Goal: Task Accomplishment & Management: Manage account settings

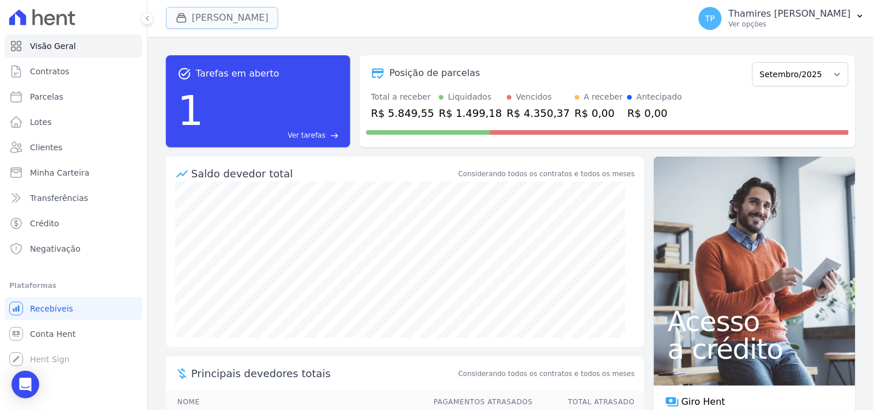
click at [211, 19] on button "[PERSON_NAME]" at bounding box center [222, 18] width 112 height 22
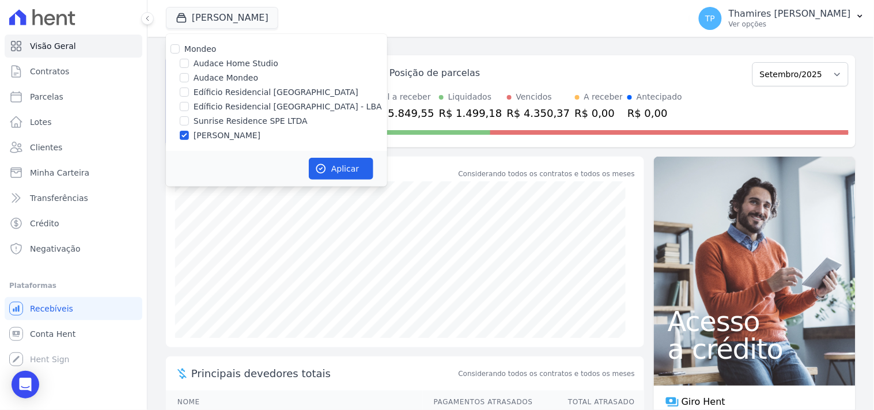
click at [221, 102] on label "Edíficio Residencial [GEOGRAPHIC_DATA] - LBA" at bounding box center [288, 107] width 188 height 12
click at [189, 102] on input "Edíficio Residencial [GEOGRAPHIC_DATA] - LBA" at bounding box center [184, 106] width 9 height 9
click at [221, 103] on label "Edíficio Residencial [GEOGRAPHIC_DATA] - LBA" at bounding box center [288, 107] width 188 height 12
click at [189, 103] on input "Edíficio Residencial [GEOGRAPHIC_DATA] - LBA" at bounding box center [184, 106] width 9 height 9
checkbox input "false"
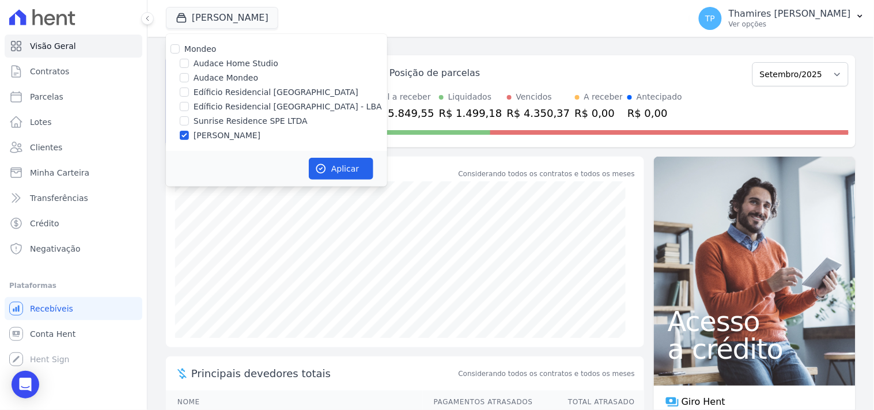
click at [209, 122] on label "Sunrise Residence SPE LTDA" at bounding box center [251, 121] width 114 height 12
click at [189, 122] on input "Sunrise Residence SPE LTDA" at bounding box center [184, 120] width 9 height 9
checkbox input "true"
click at [208, 133] on label "[PERSON_NAME]" at bounding box center [227, 136] width 67 height 12
click at [189, 133] on input "[PERSON_NAME]" at bounding box center [184, 135] width 9 height 9
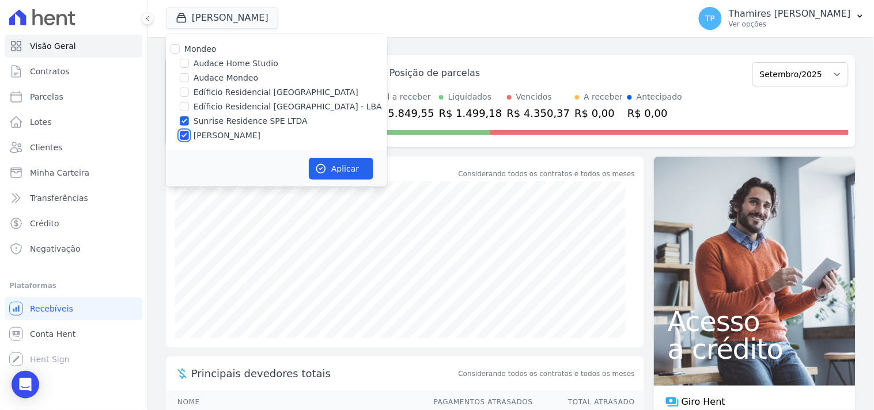
checkbox input "false"
click at [344, 160] on button "Aplicar" at bounding box center [341, 169] width 65 height 22
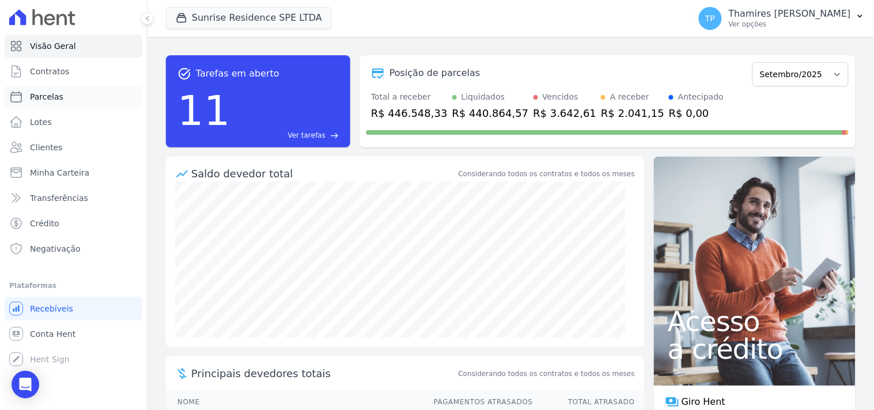
click at [93, 93] on link "Parcelas" at bounding box center [74, 96] width 138 height 23
select select
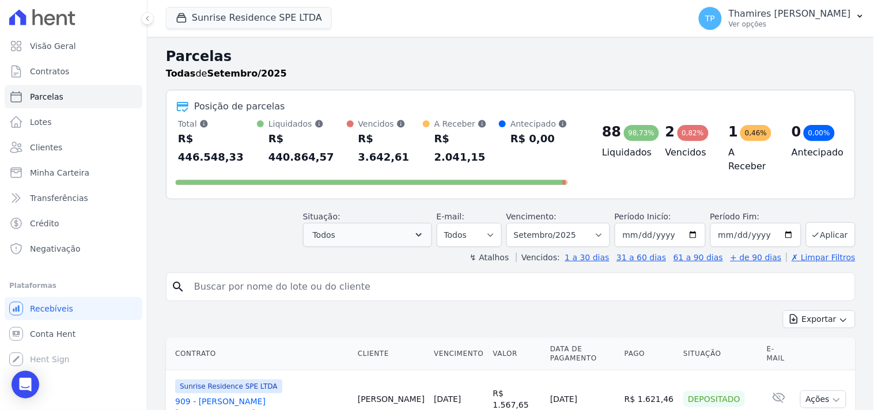
scroll to position [128, 0]
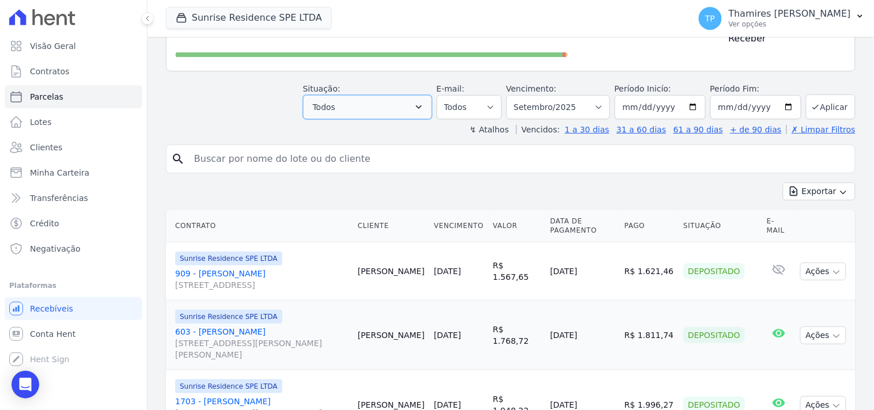
click at [395, 95] on button "Todos" at bounding box center [367, 107] width 129 height 24
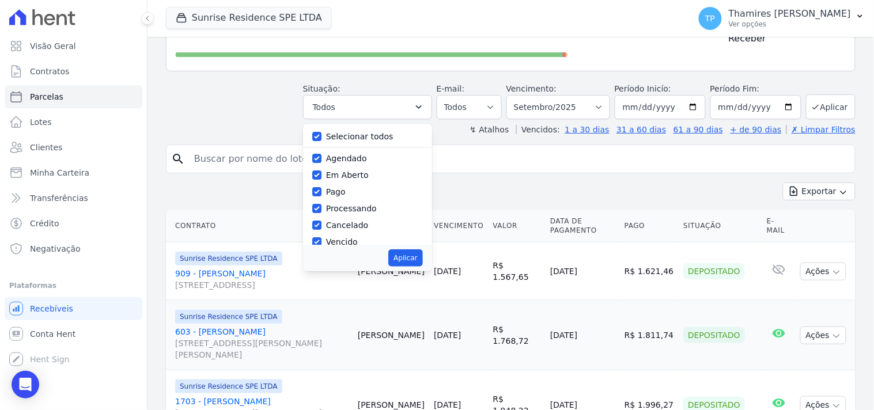
click at [379, 132] on label "Selecionar todos" at bounding box center [359, 136] width 67 height 9
click at [322, 132] on input "Selecionar todos" at bounding box center [316, 136] width 9 height 9
checkbox input "false"
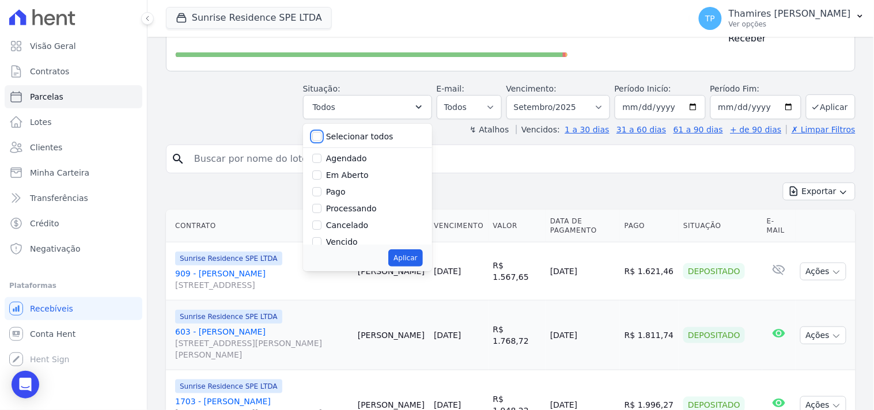
checkbox input "false"
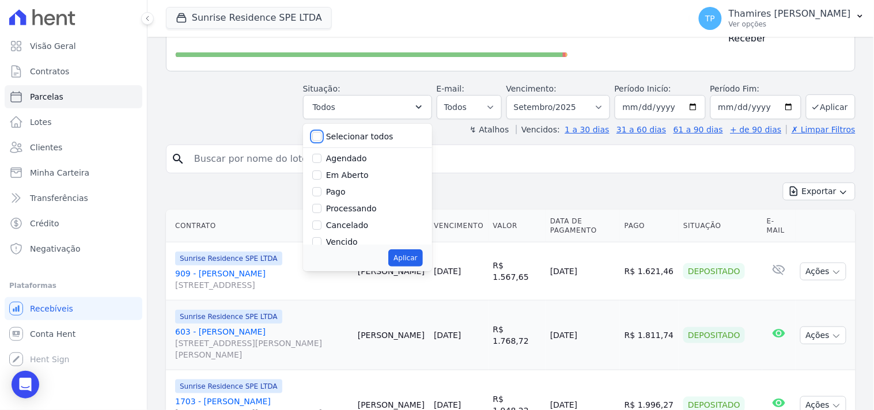
checkbox input "false"
click at [347, 190] on label "Transferindo" at bounding box center [351, 194] width 50 height 9
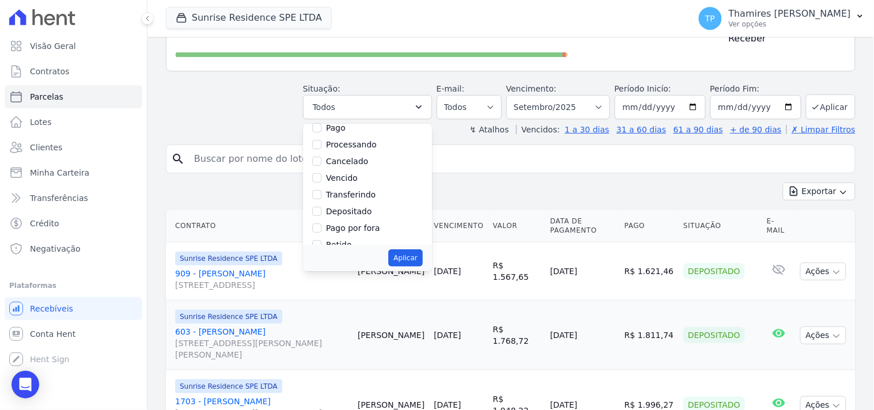
click at [322, 190] on input "Transferindo" at bounding box center [316, 194] width 9 height 9
checkbox input "true"
click at [420, 250] on button "Aplicar" at bounding box center [405, 258] width 34 height 17
select select "transferring"
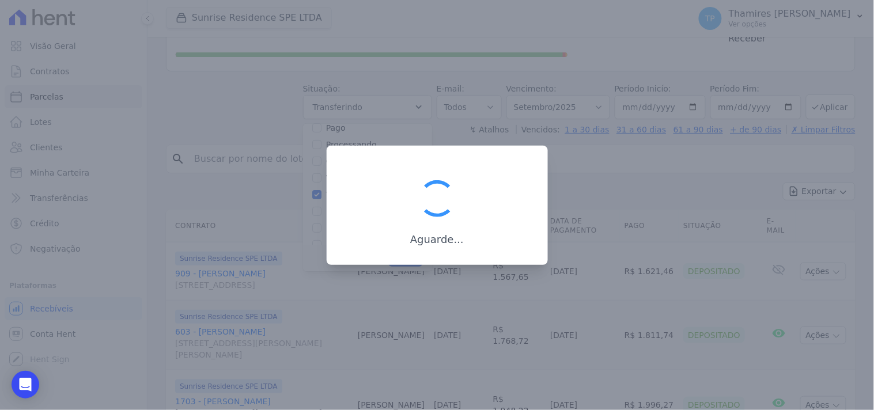
scroll to position [35, 0]
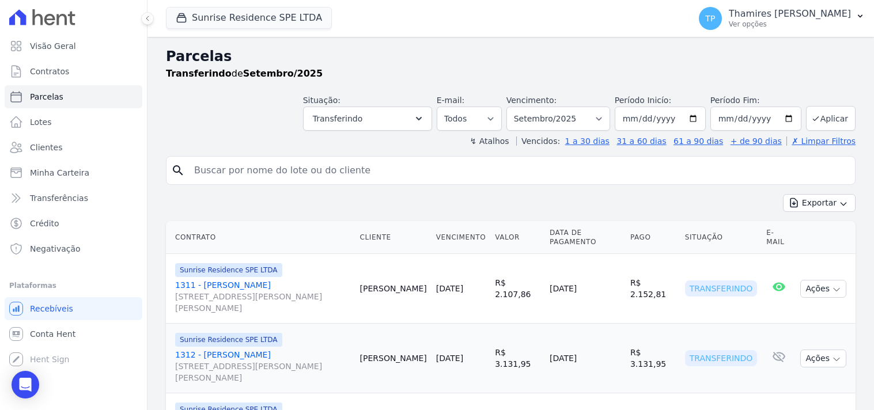
select select
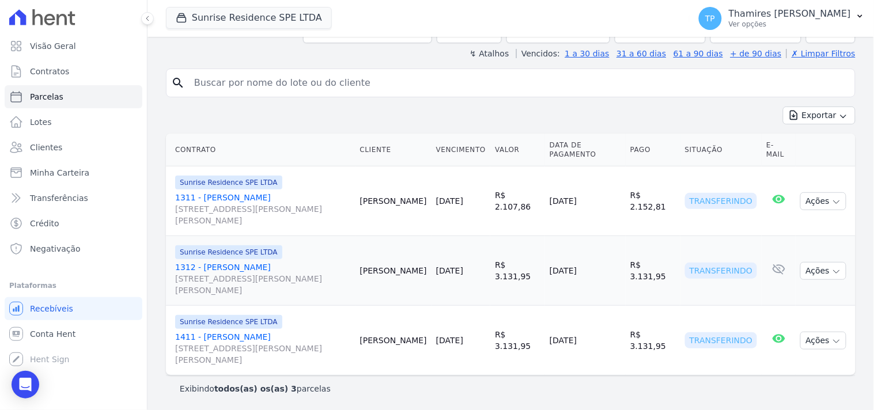
scroll to position [88, 0]
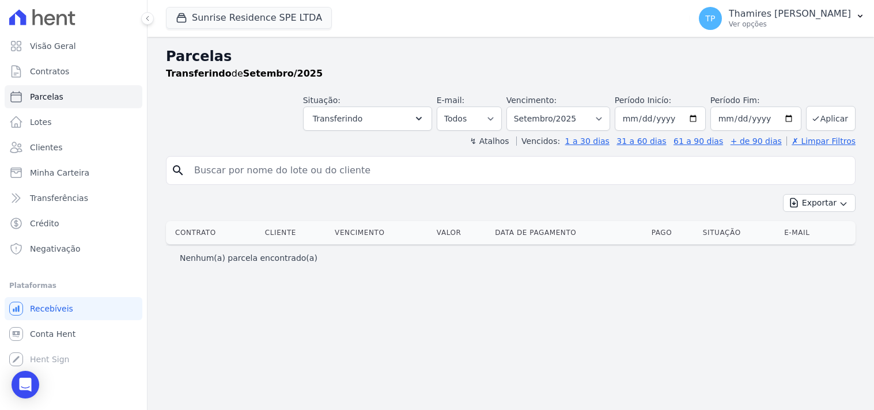
select select
